Goal: Check status: Check status

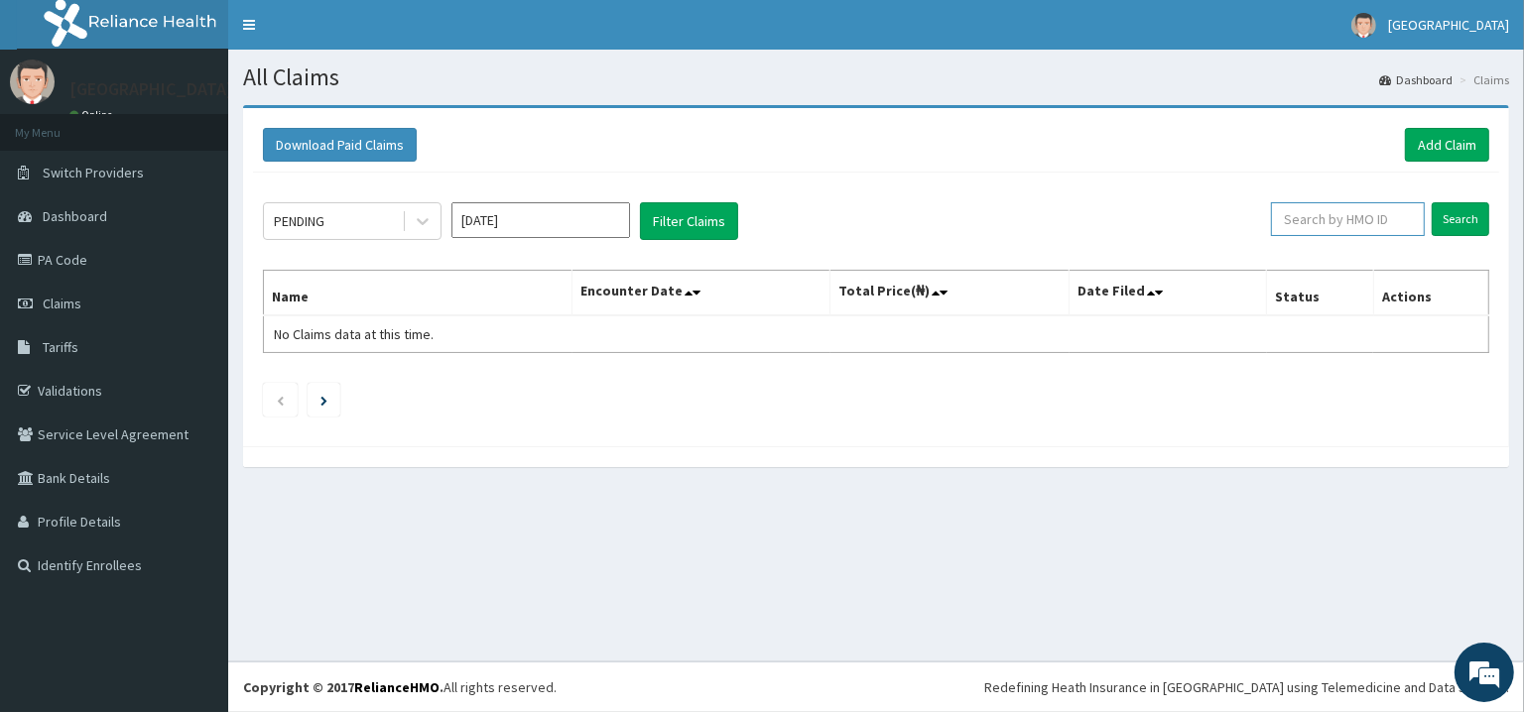
click at [1388, 214] on input "text" at bounding box center [1348, 219] width 154 height 34
click at [1452, 221] on input "Search" at bounding box center [1461, 219] width 58 height 34
click at [1290, 223] on input "B10K/10006/B" at bounding box center [1316, 219] width 140 height 34
click at [1286, 223] on input "B10K/10006/B" at bounding box center [1316, 219] width 140 height 34
click at [1293, 223] on input "B10K/10006/B" at bounding box center [1316, 219] width 140 height 34
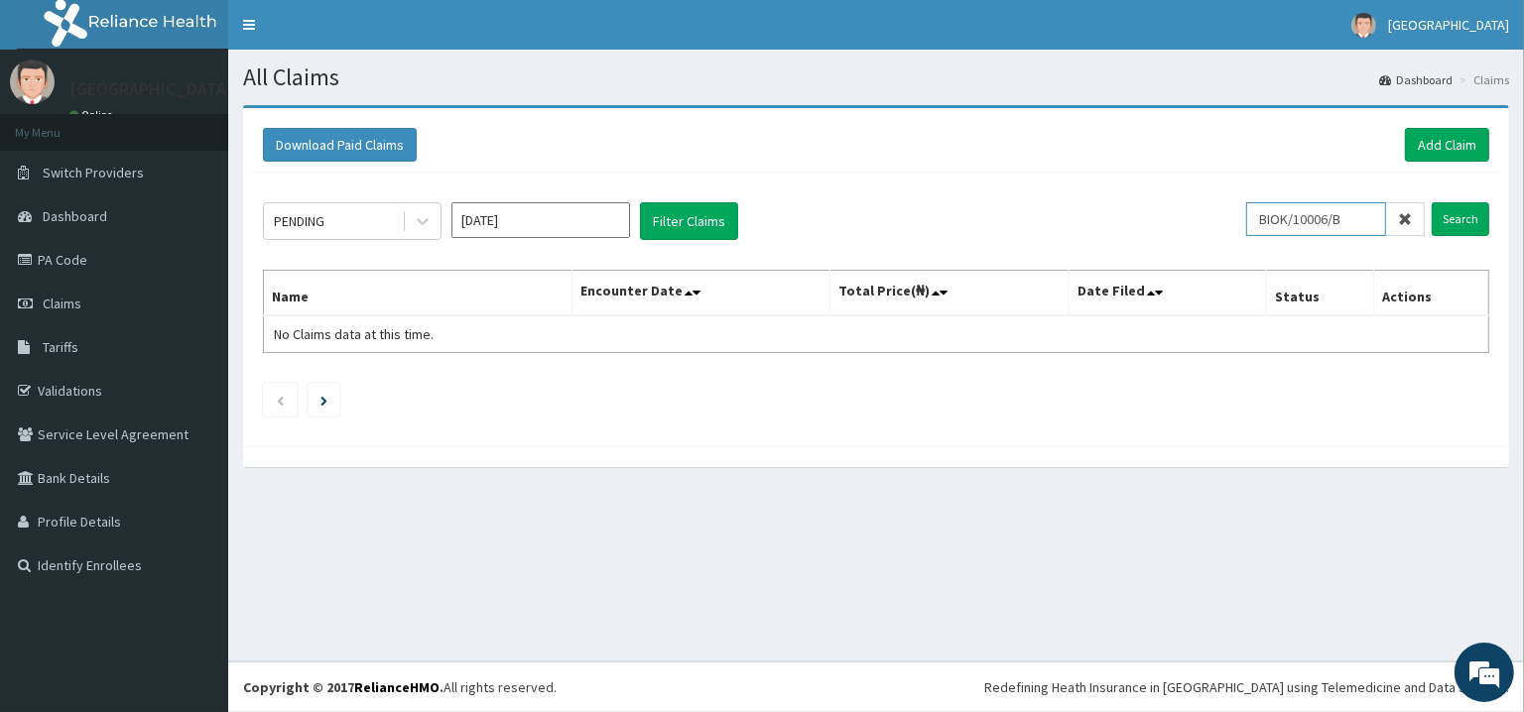
type input "BIOK/10006/B"
click at [1432, 202] on input "Search" at bounding box center [1461, 219] width 58 height 34
click at [87, 214] on span "Dashboard" at bounding box center [75, 216] width 64 height 18
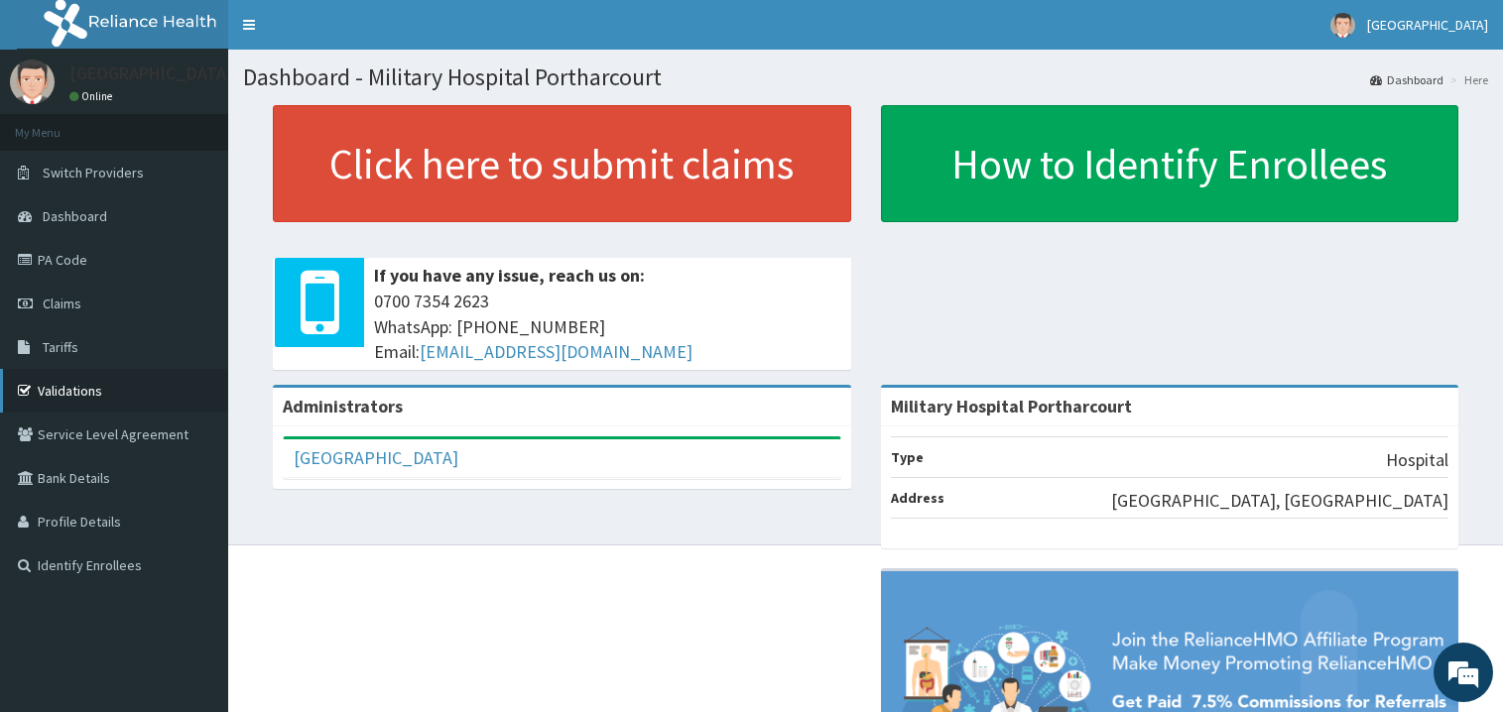
click at [73, 382] on link "Validations" at bounding box center [114, 391] width 228 height 44
